Goal: Task Accomplishment & Management: Complete application form

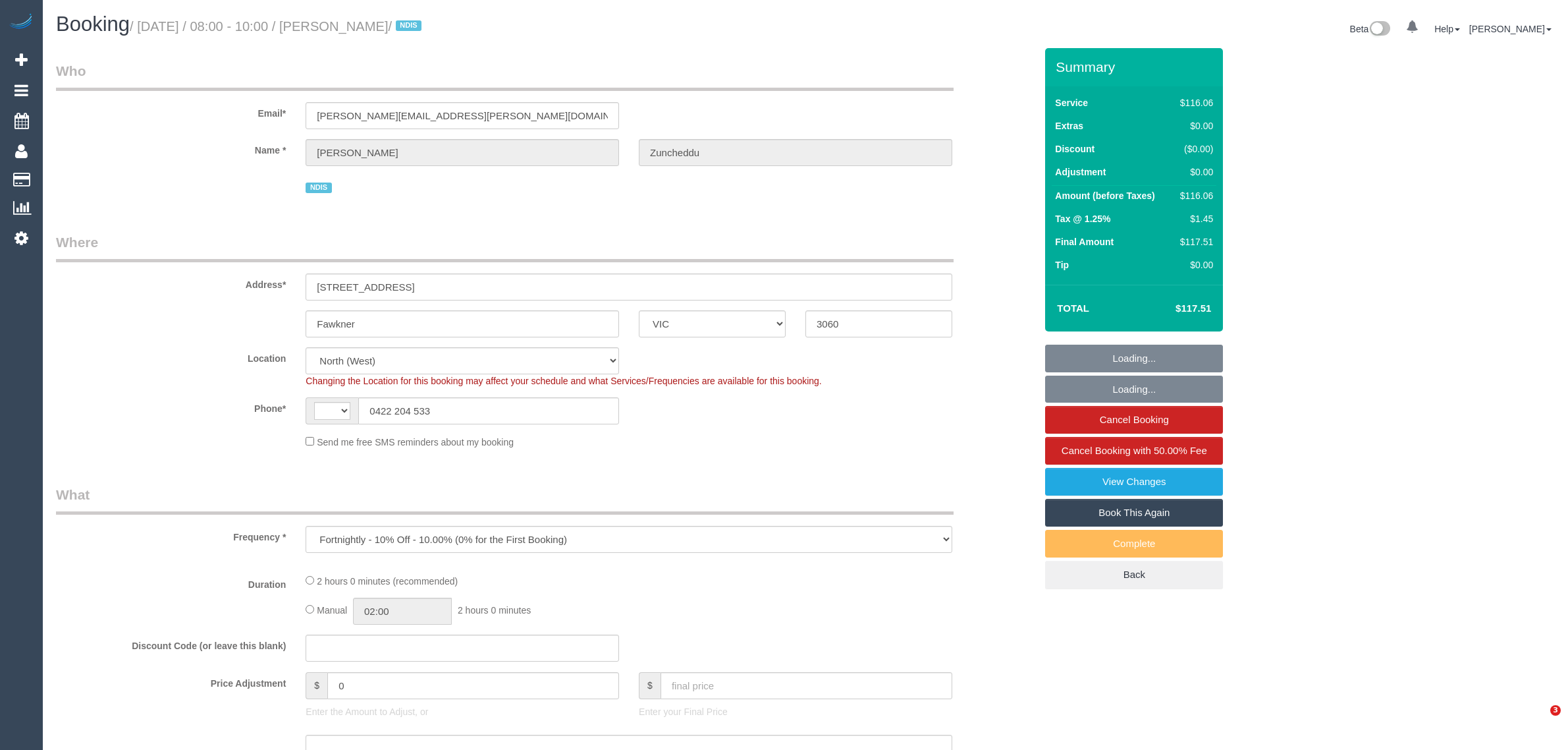
select select "VIC"
select select "object:344"
select select "string:AU"
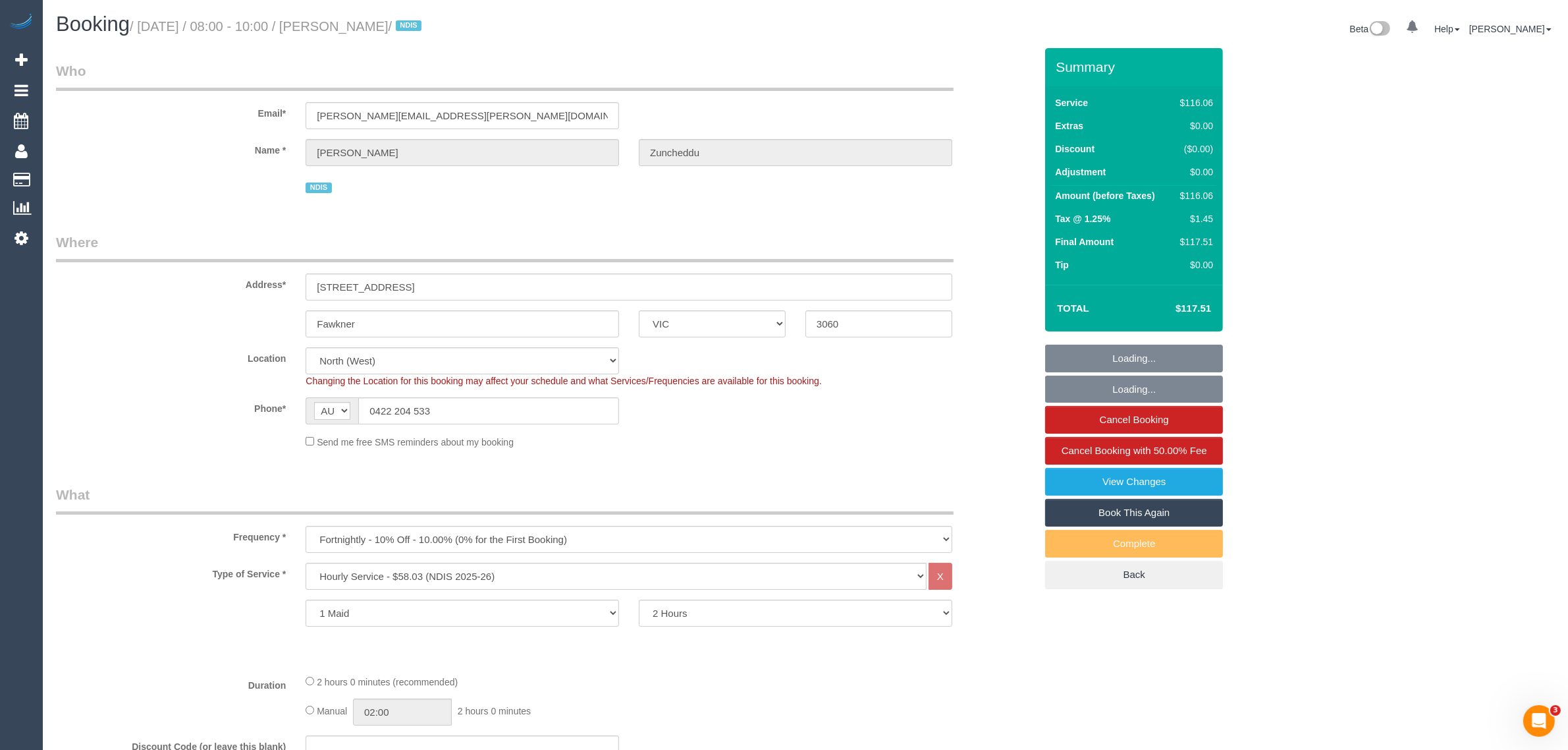
select select "number:28"
select select "number:14"
select select "number:19"
select select "number:23"
select select "number:34"
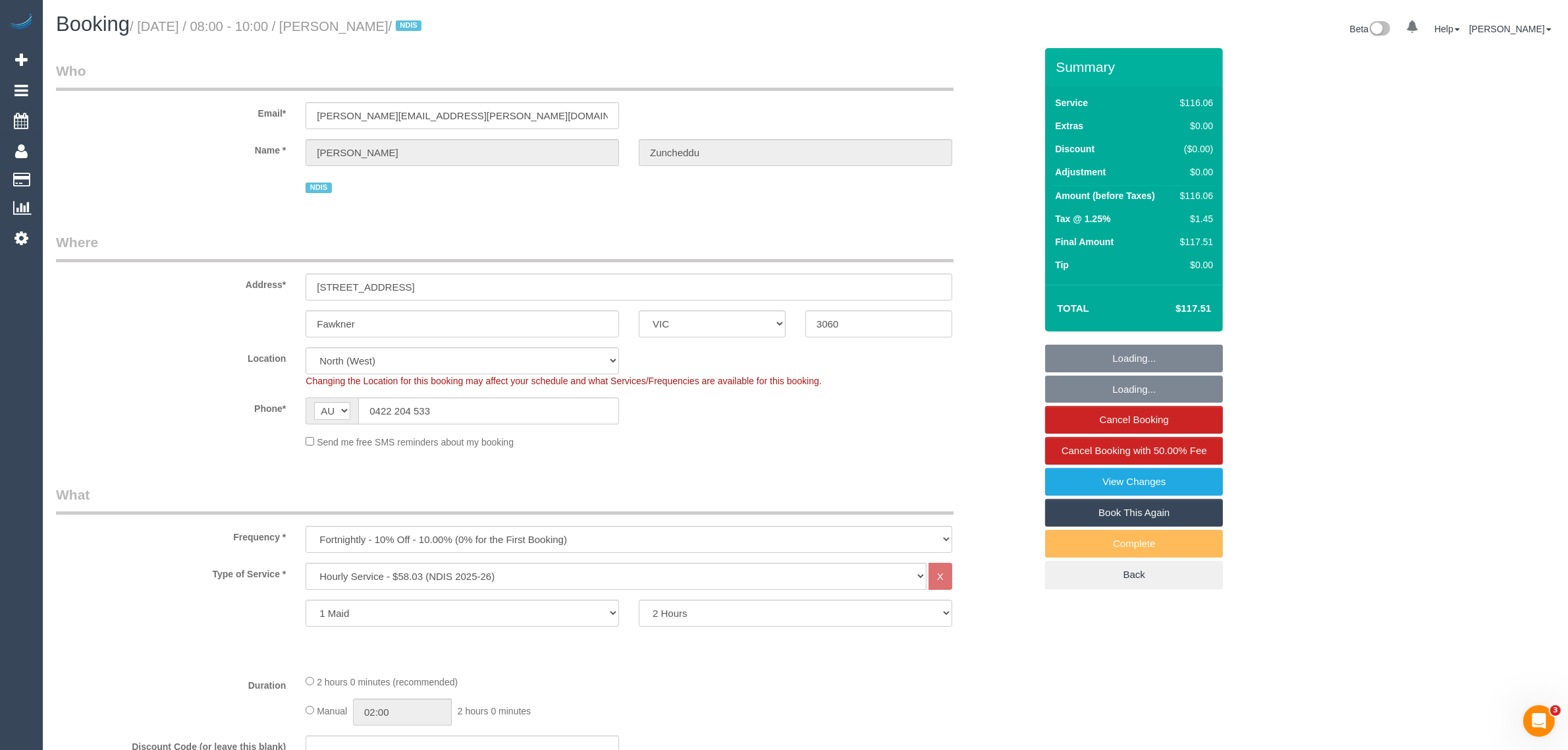
select select "number:13"
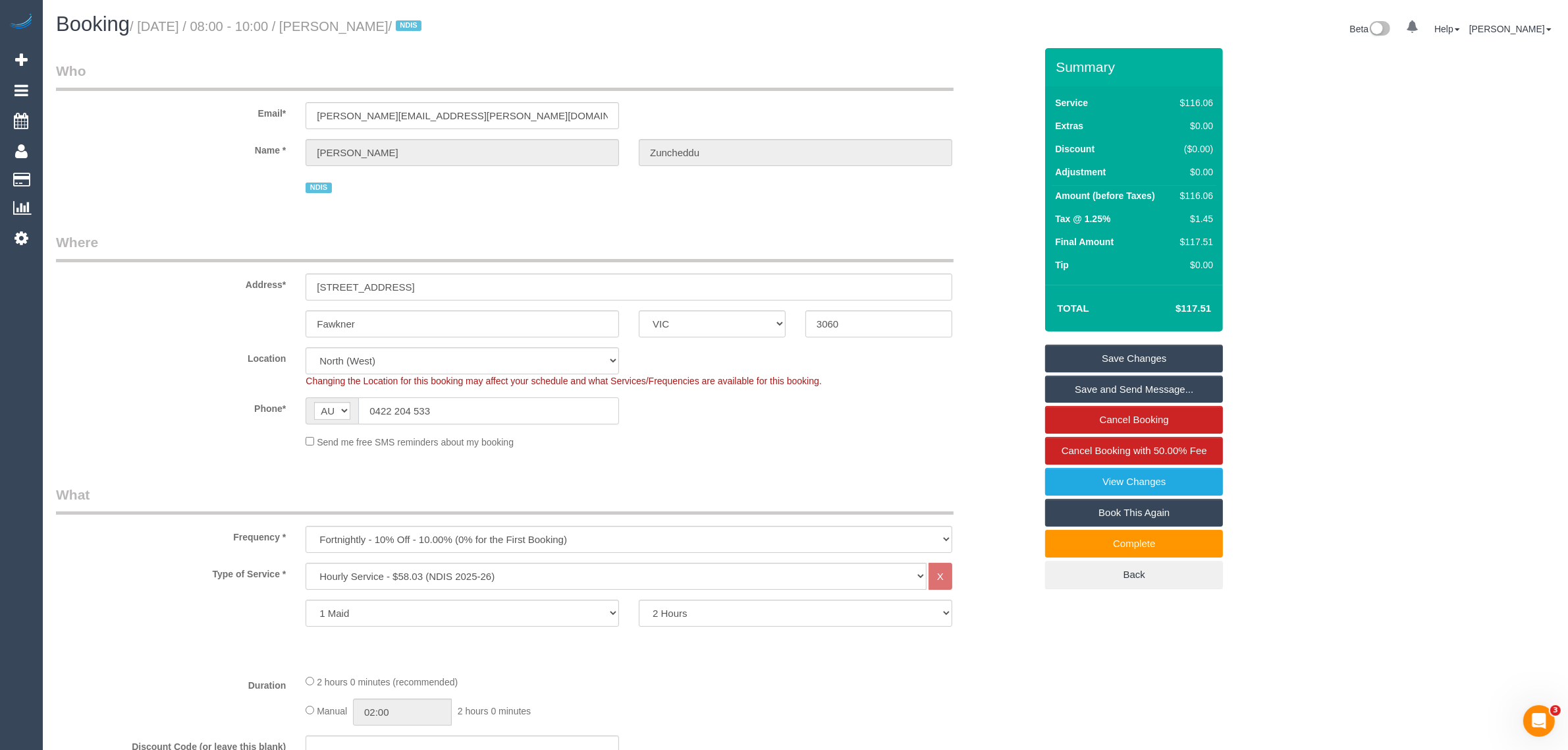
click at [451, 403] on input "0422 204 533" at bounding box center [488, 411] width 261 height 27
click at [525, 412] on input "text" at bounding box center [488, 411] width 261 height 27
paste input "0422 204 533"
type input "0422 204 533"
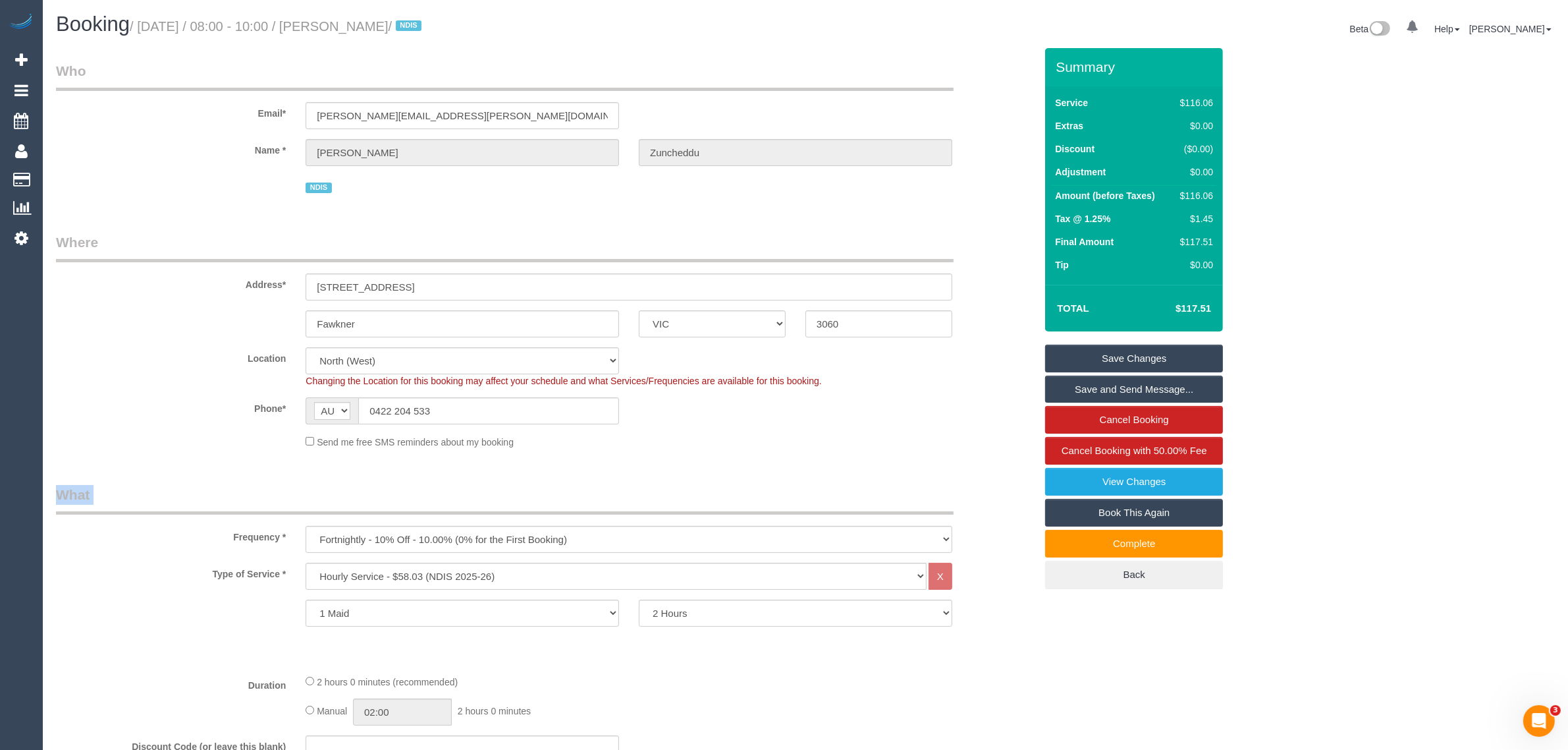
click at [202, 412] on label "Phone*" at bounding box center [171, 406] width 250 height 18
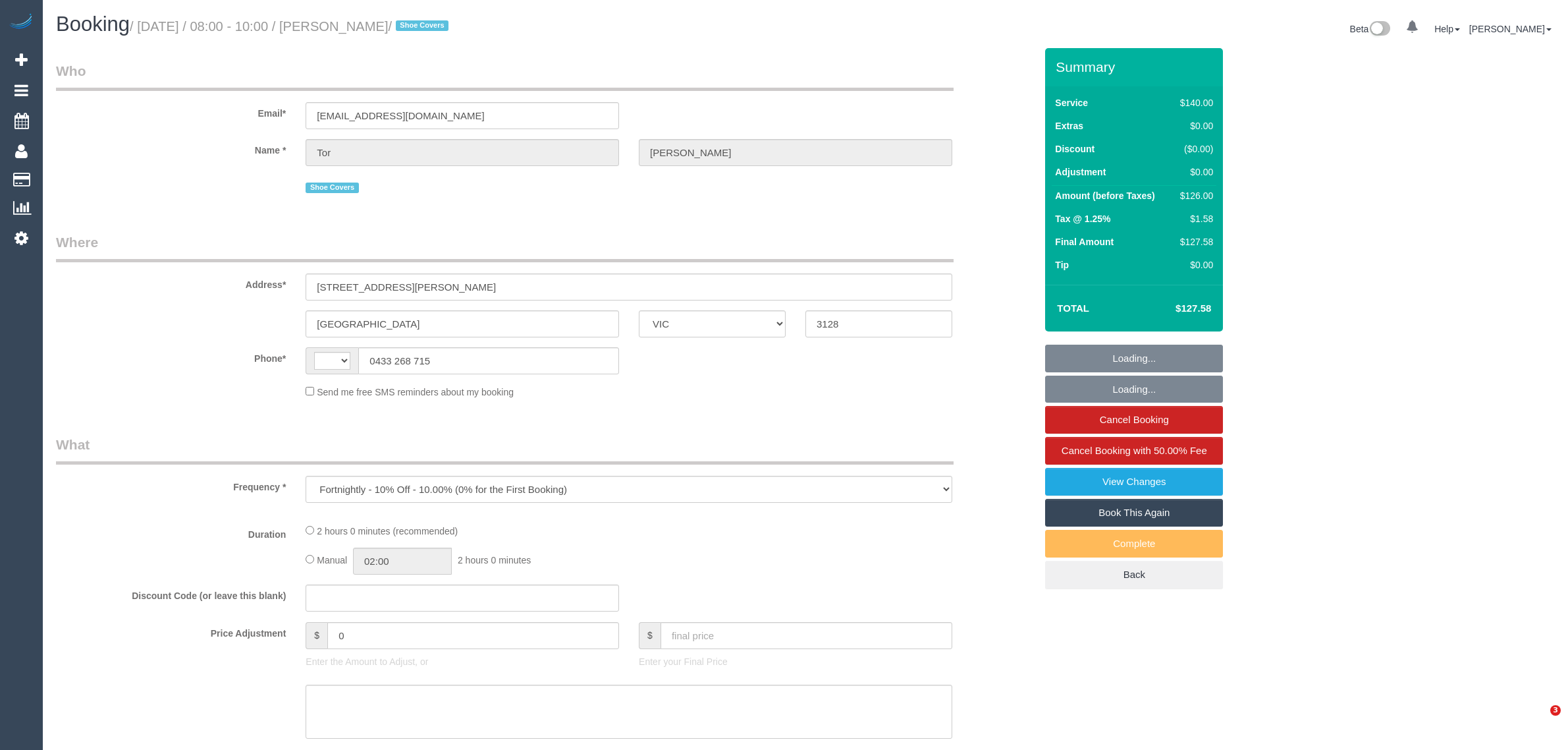
select select "VIC"
select select "string:AU"
select select "string:stripe-pm_1REepP2GScqysDRVtAnCMcTc"
select select "number:28"
select select "number:14"
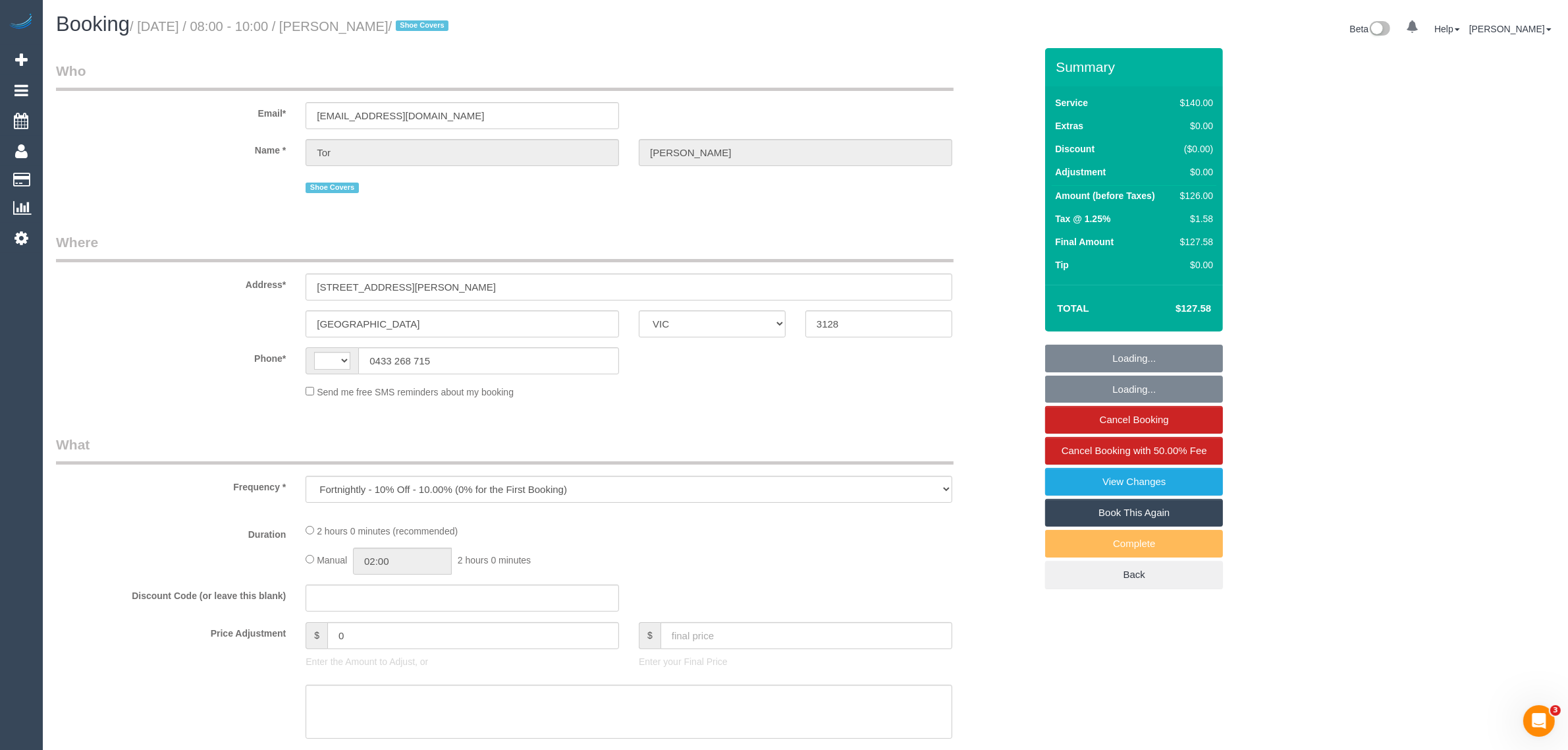
select select "number:19"
select select "number:25"
select select "number:34"
select select "number:26"
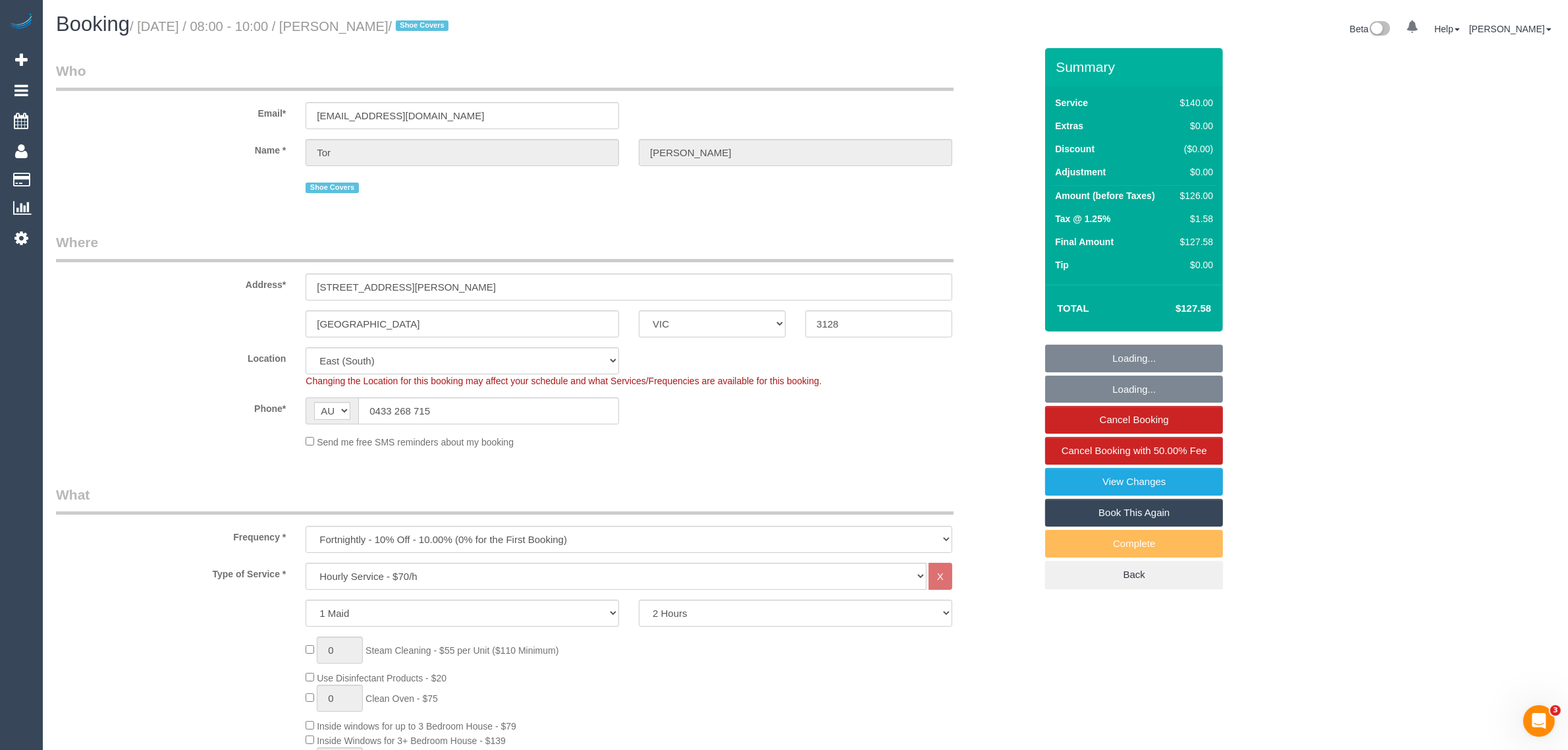
select select "object:1286"
click at [475, 411] on input "0433 268 715" at bounding box center [488, 411] width 261 height 27
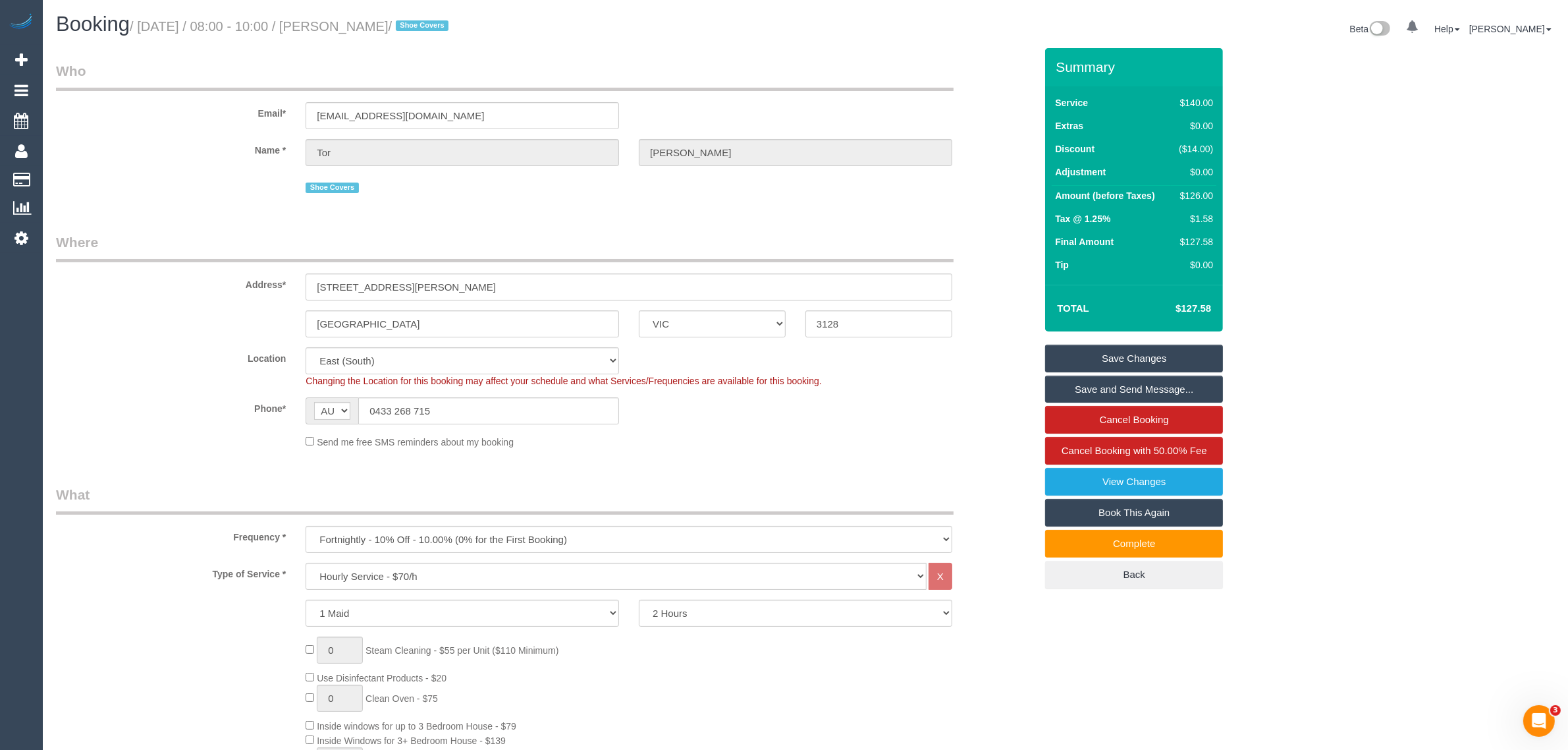
click at [901, 429] on sui-booking-location "Location [GEOGRAPHIC_DATA] (North) East (South) [GEOGRAPHIC_DATA] (East) [GEOGR…" at bounding box center [545, 398] width 979 height 101
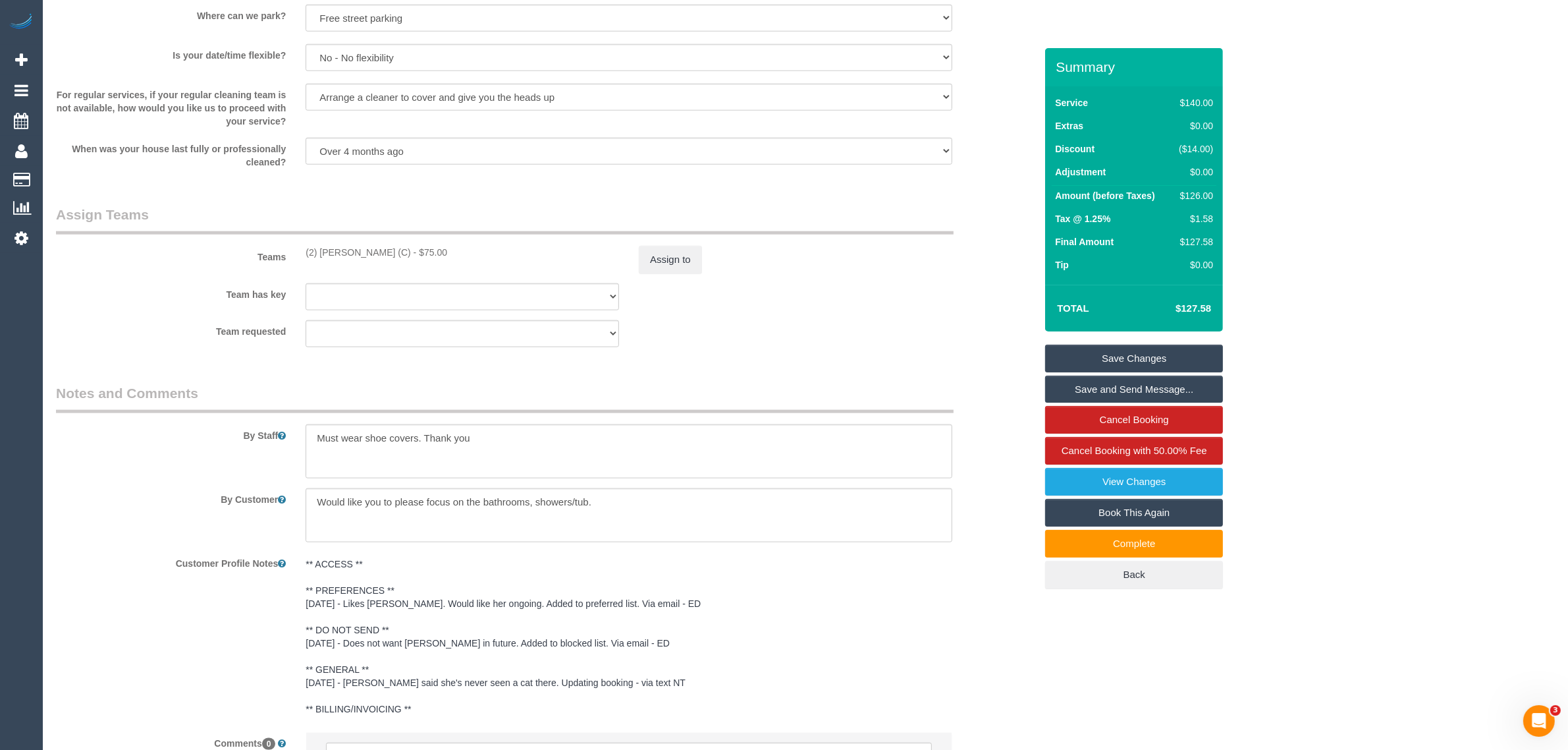
scroll to position [1947, 0]
